Goal: Obtain resource: Download file/media

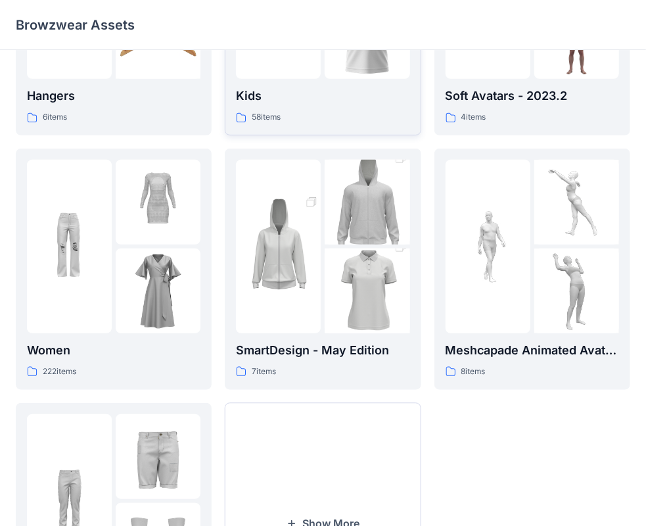
scroll to position [197, 0]
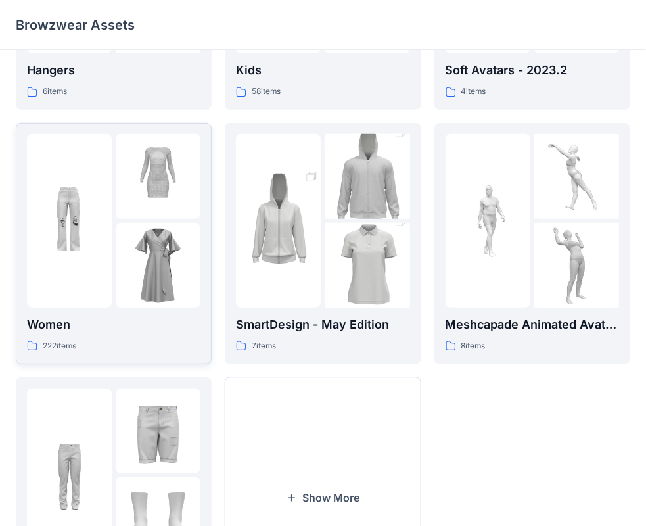
click at [101, 220] on img at bounding box center [69, 220] width 85 height 85
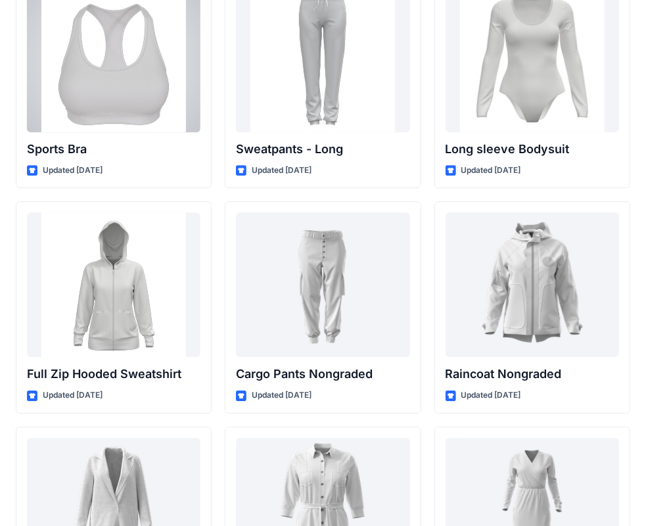
scroll to position [11170, 0]
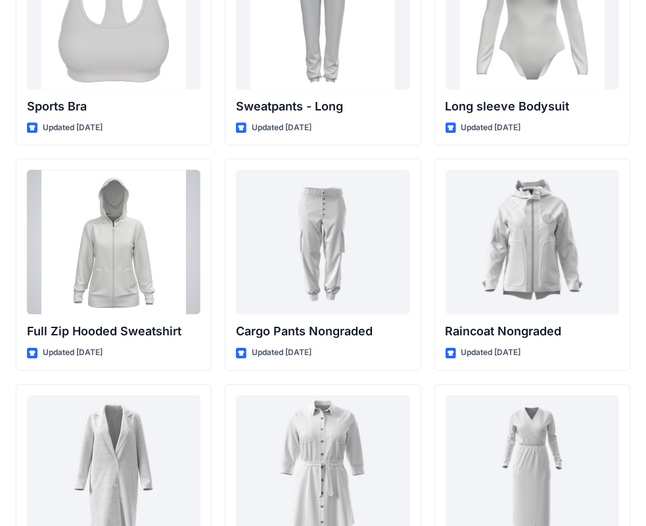
click at [101, 220] on div at bounding box center [114, 242] width 174 height 145
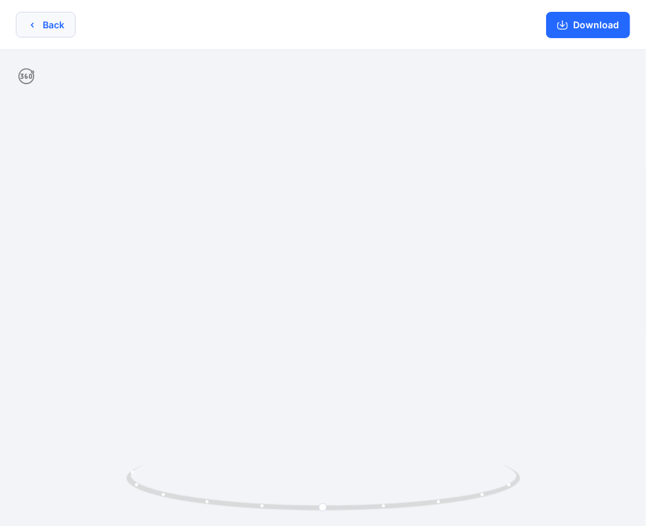
click at [55, 22] on button "Back" at bounding box center [46, 25] width 60 height 26
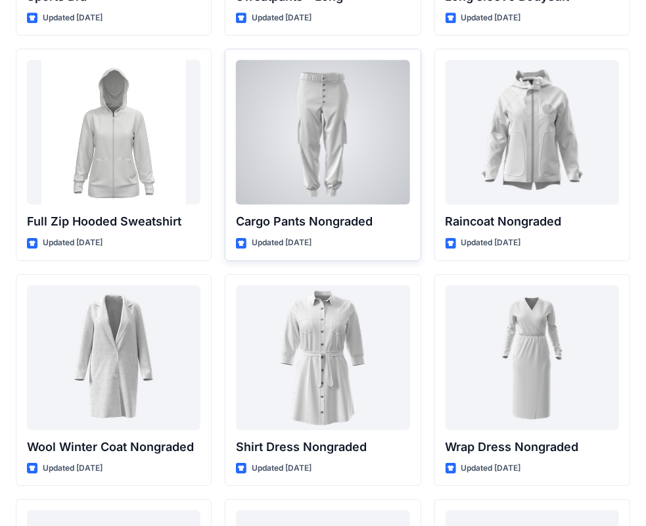
scroll to position [11281, 0]
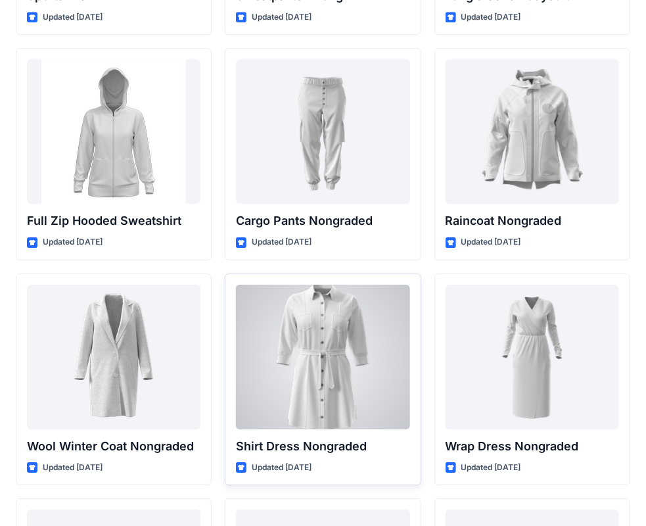
click at [284, 315] on div at bounding box center [323, 357] width 174 height 145
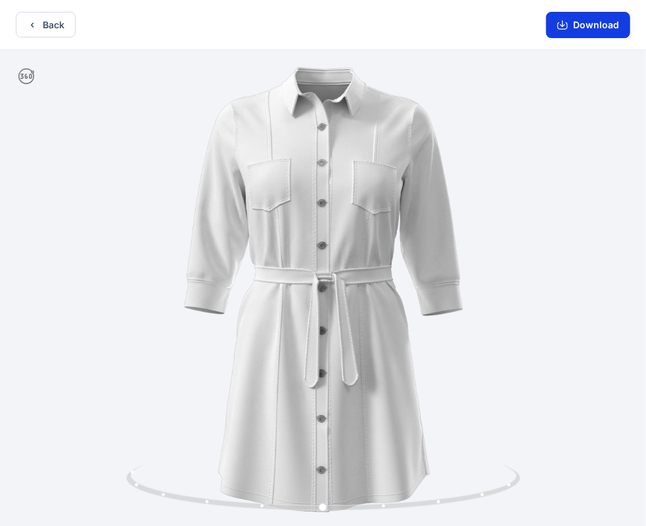
click at [600, 24] on button "Download" at bounding box center [588, 25] width 84 height 26
